Goal: Check status: Check status

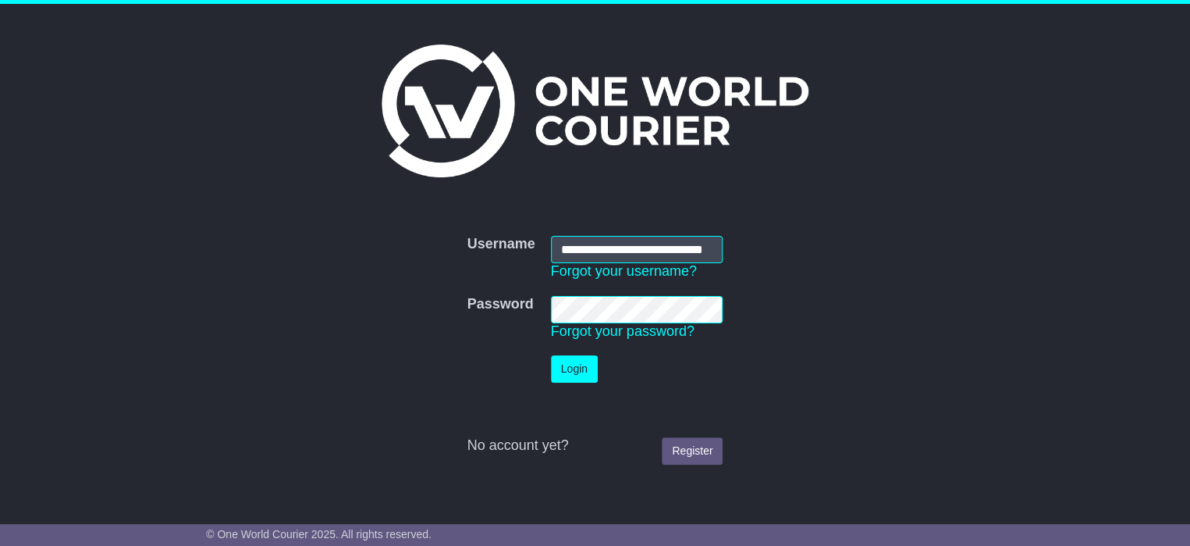
scroll to position [0, 33]
type input "**********"
click at [578, 363] on button "Login" at bounding box center [574, 368] width 47 height 27
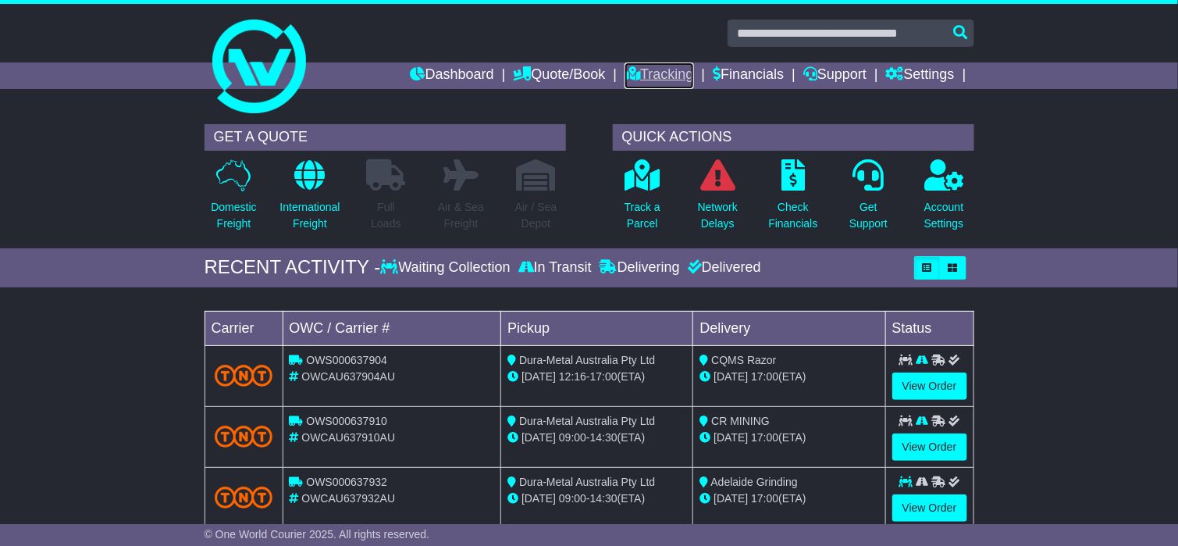
click at [663, 76] on link "Tracking" at bounding box center [658, 75] width 69 height 27
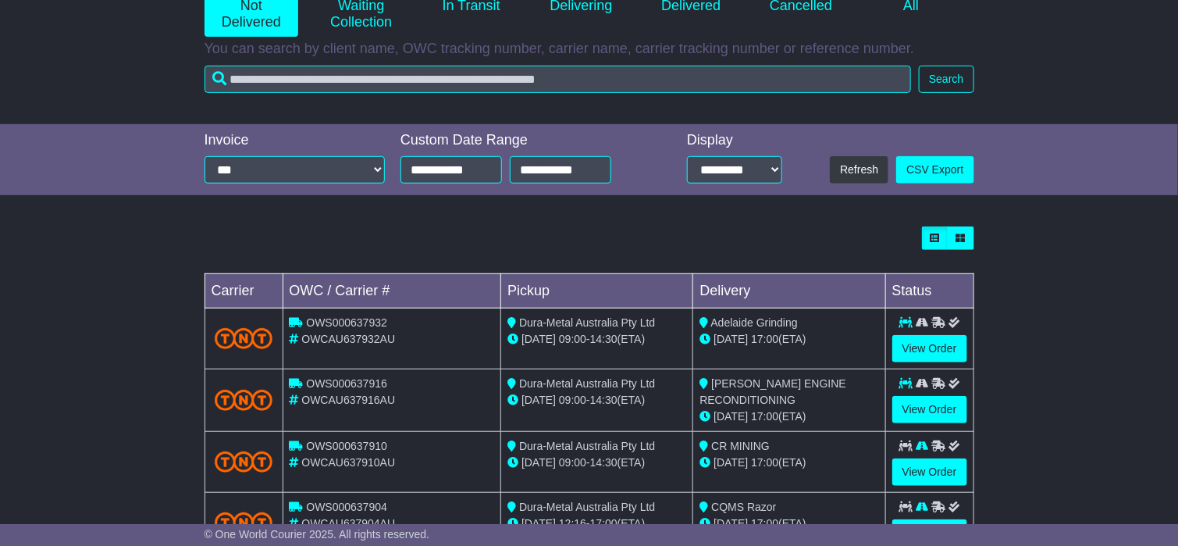
scroll to position [468, 0]
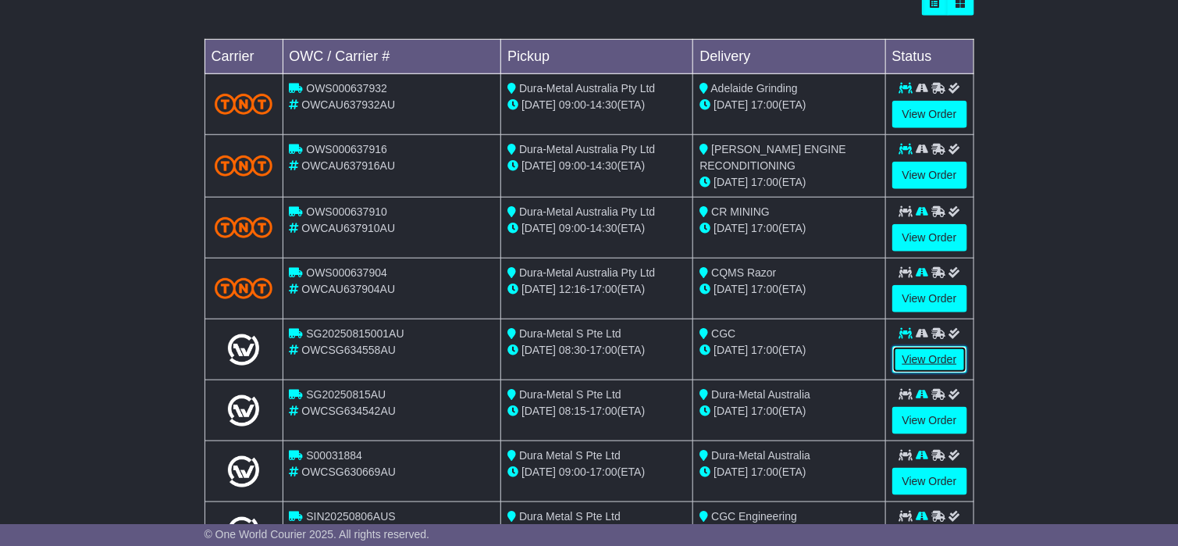
click at [930, 360] on link "View Order" at bounding box center [929, 359] width 75 height 27
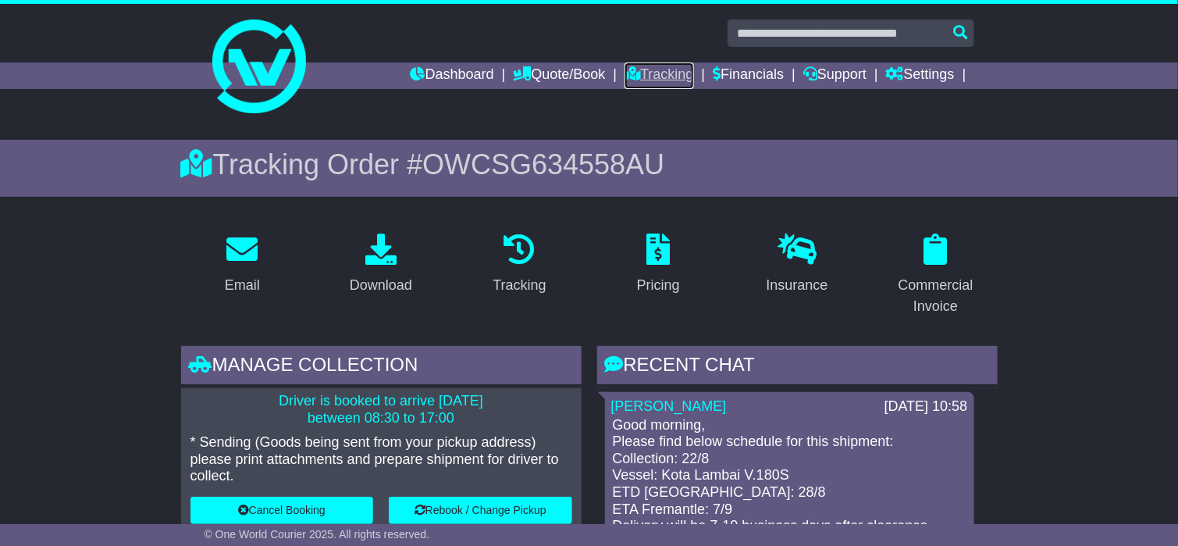
click at [627, 64] on link "Tracking" at bounding box center [658, 75] width 69 height 27
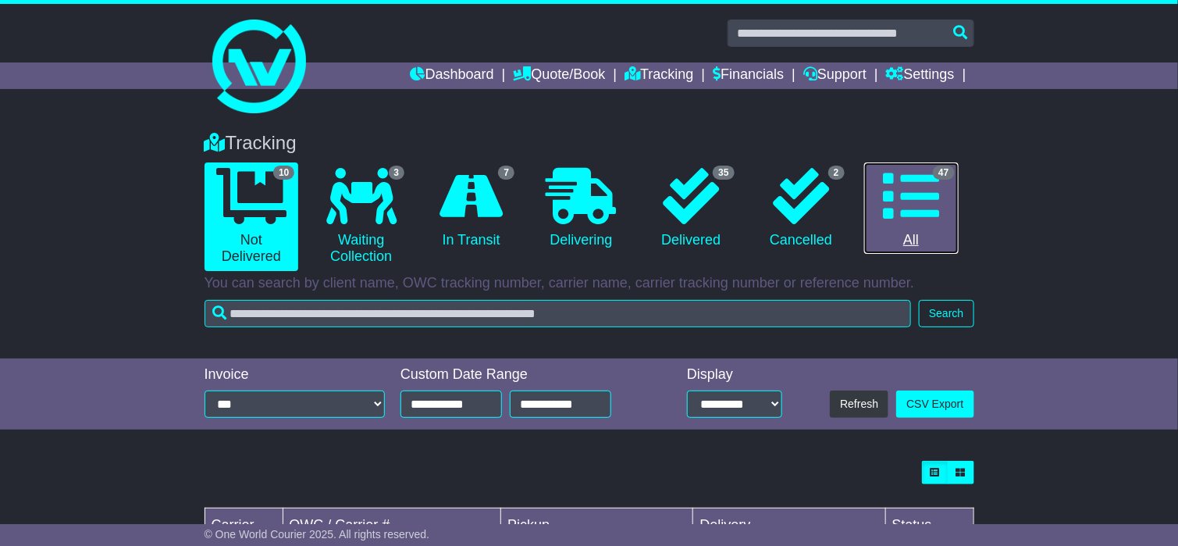
click at [898, 223] on icon at bounding box center [911, 196] width 56 height 56
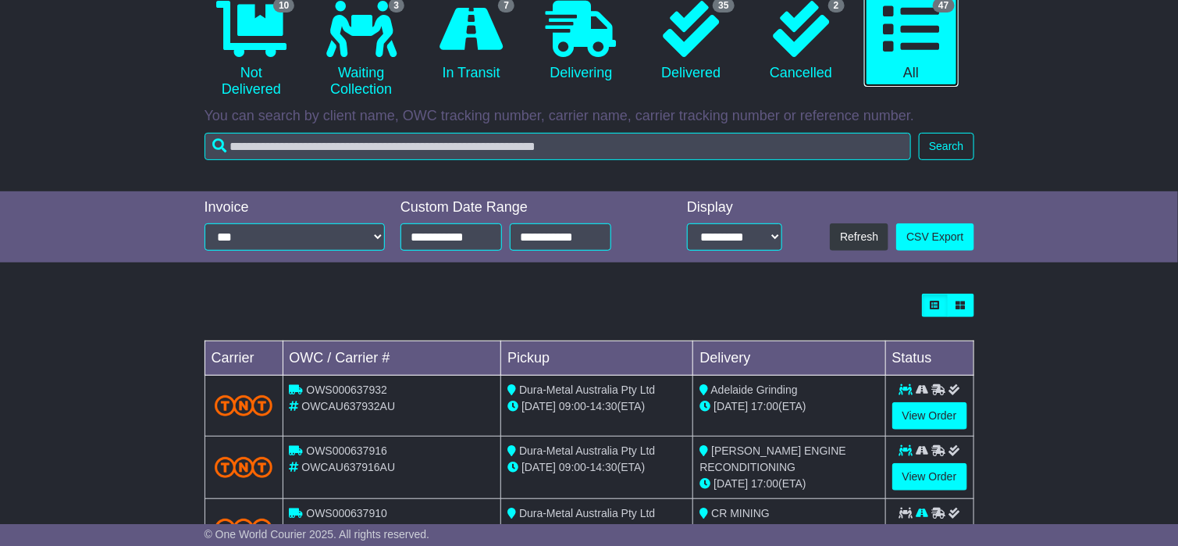
scroll to position [153, 0]
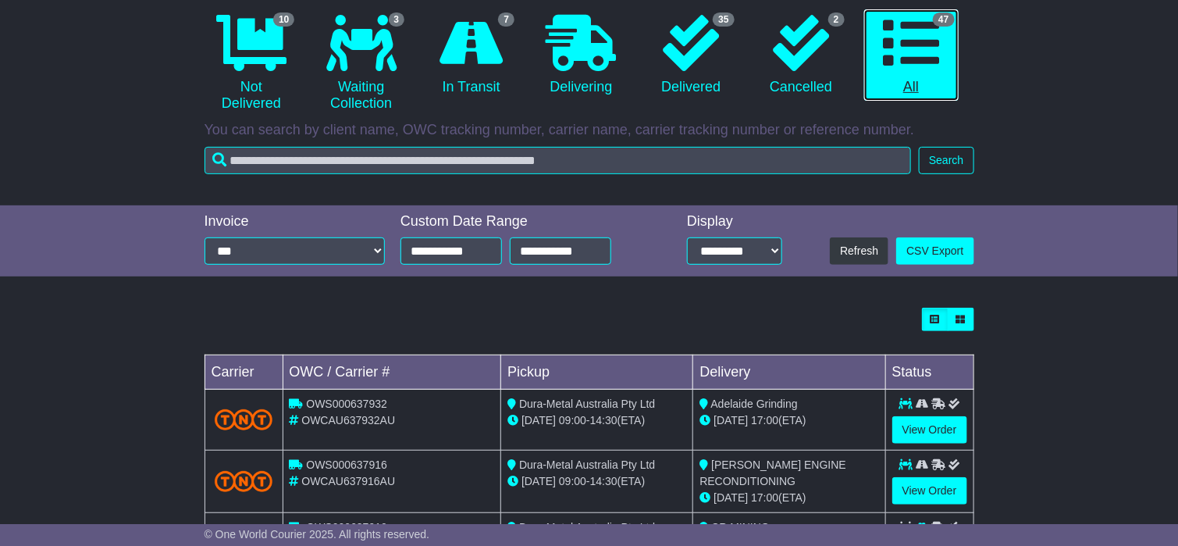
click at [898, 63] on icon at bounding box center [911, 43] width 56 height 56
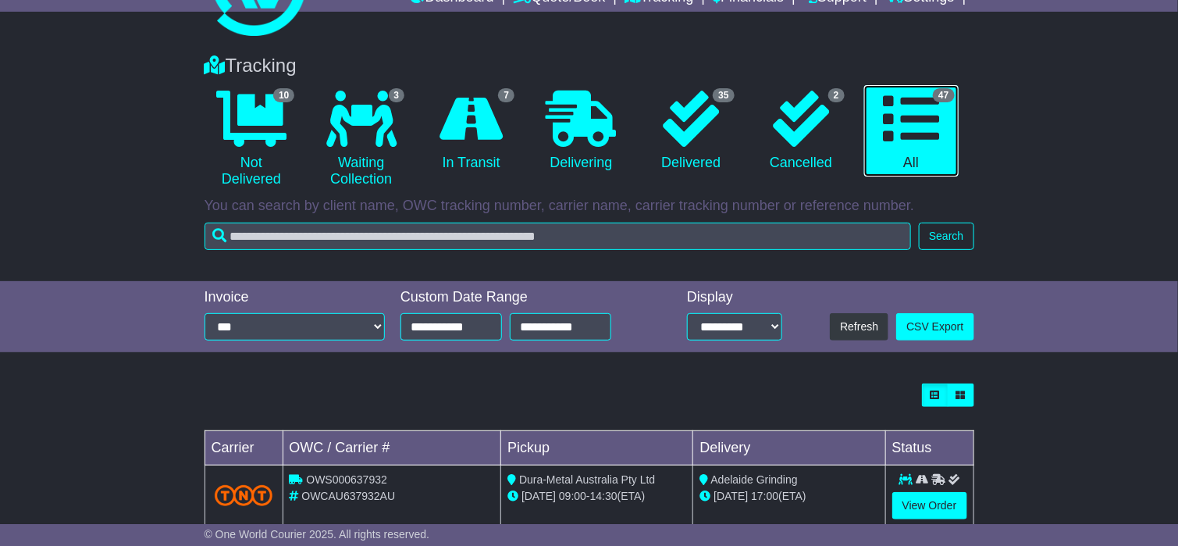
scroll to position [0, 0]
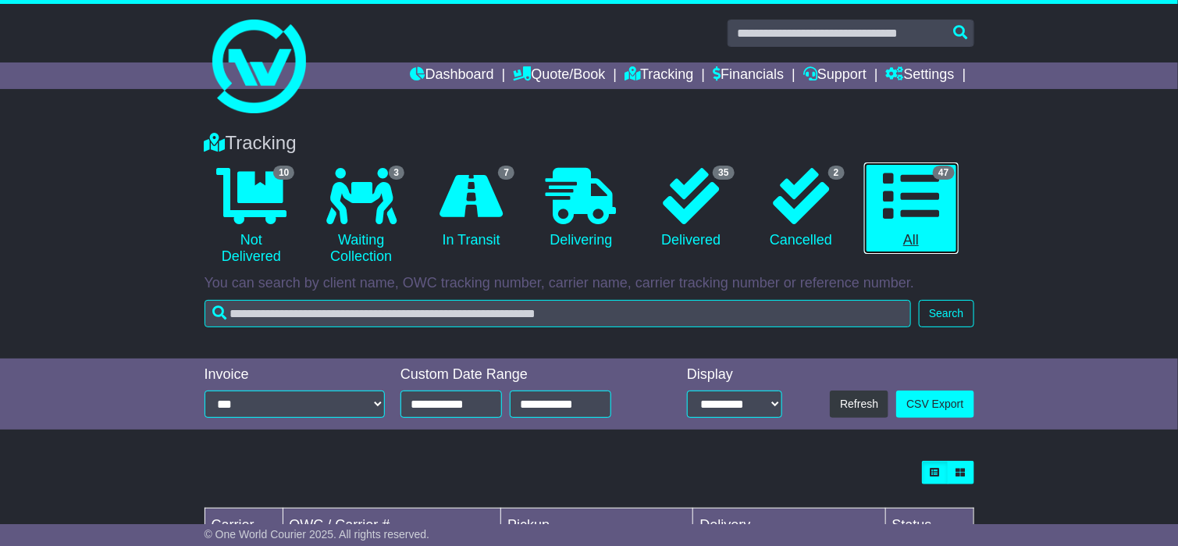
click at [912, 247] on link "47 All" at bounding box center [911, 208] width 94 height 92
click at [638, 76] on link "Tracking" at bounding box center [658, 75] width 69 height 27
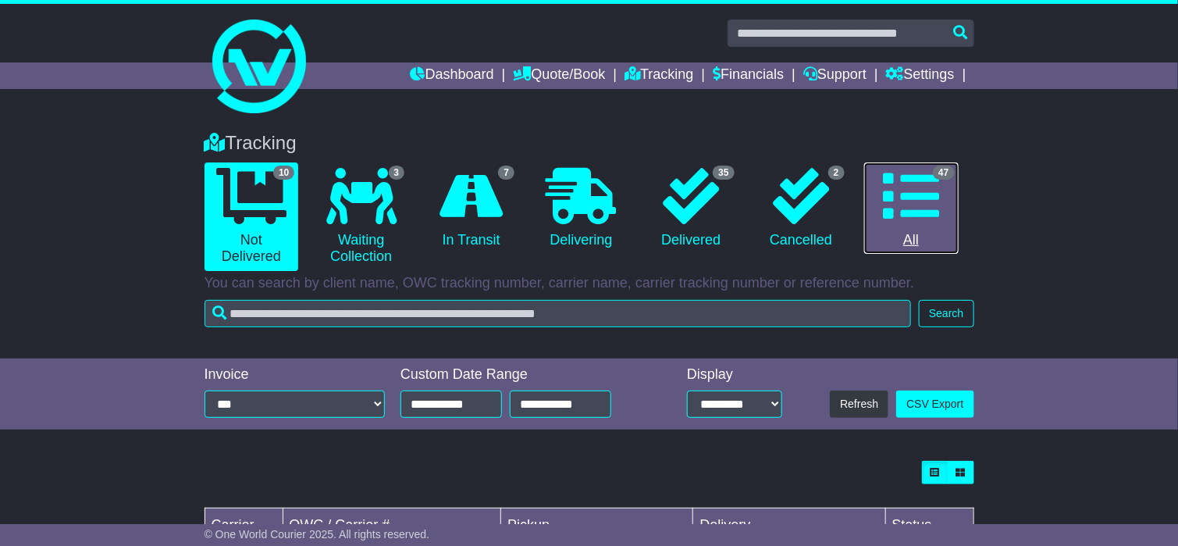
click at [900, 189] on icon at bounding box center [911, 196] width 56 height 56
